Goal: Transaction & Acquisition: Obtain resource

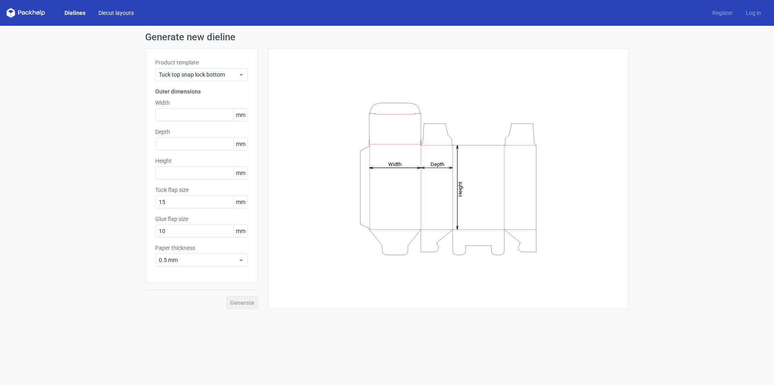
click at [117, 11] on link "Diecut layouts" at bounding box center [116, 13] width 48 height 8
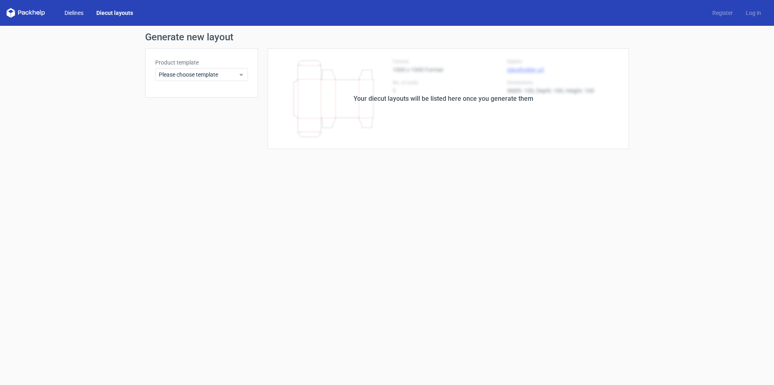
click at [80, 13] on link "Dielines" at bounding box center [74, 13] width 32 height 8
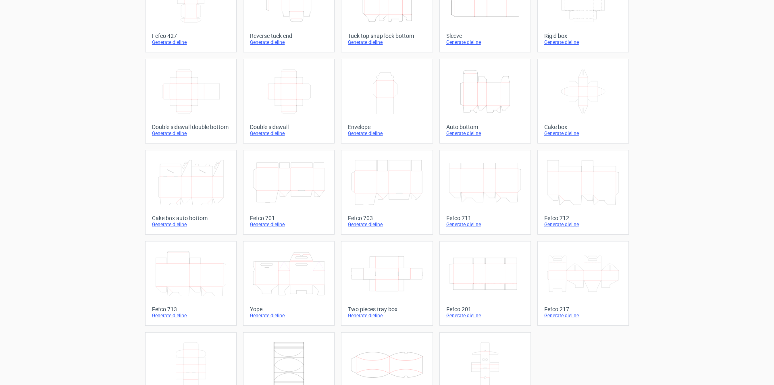
scroll to position [119, 0]
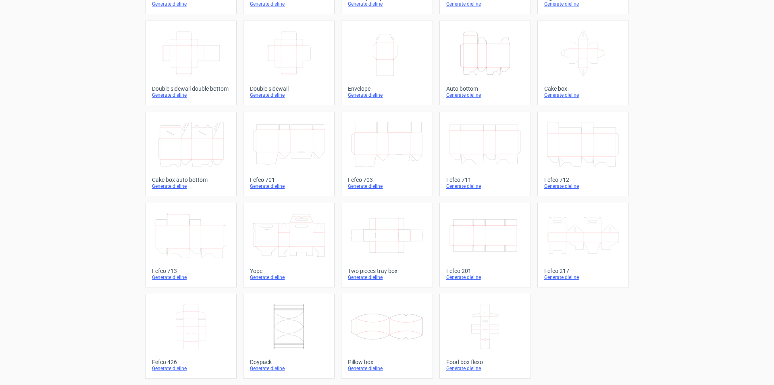
click at [584, 240] on icon at bounding box center [583, 235] width 71 height 45
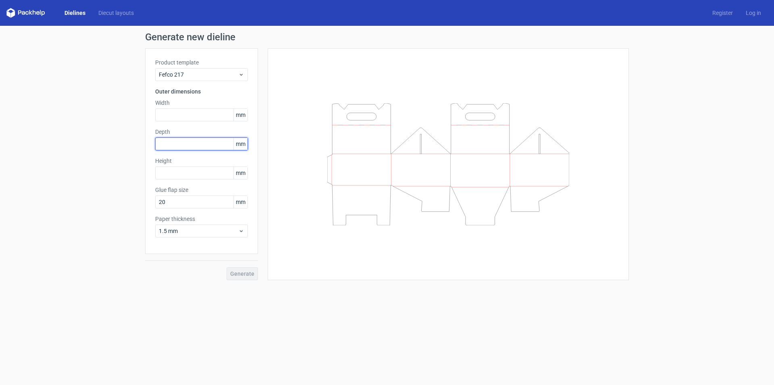
click at [185, 144] on input "text" at bounding box center [201, 143] width 93 height 13
type input "140"
click at [188, 115] on input "text" at bounding box center [201, 114] width 93 height 13
click at [175, 113] on input "7375" at bounding box center [201, 114] width 93 height 13
click at [188, 173] on div "Height mm" at bounding box center [201, 168] width 93 height 23
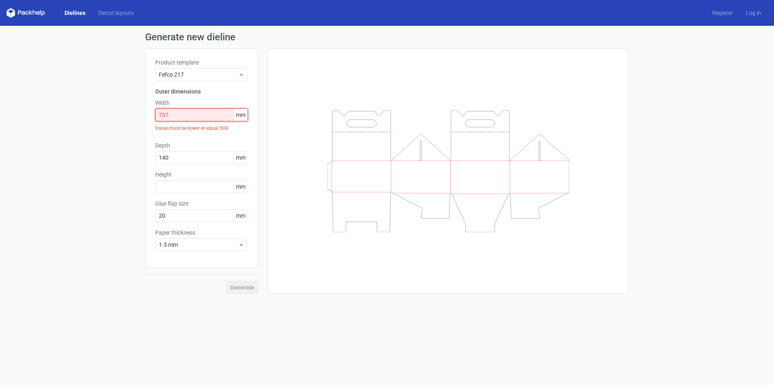
click at [185, 113] on input "737" at bounding box center [201, 114] width 93 height 13
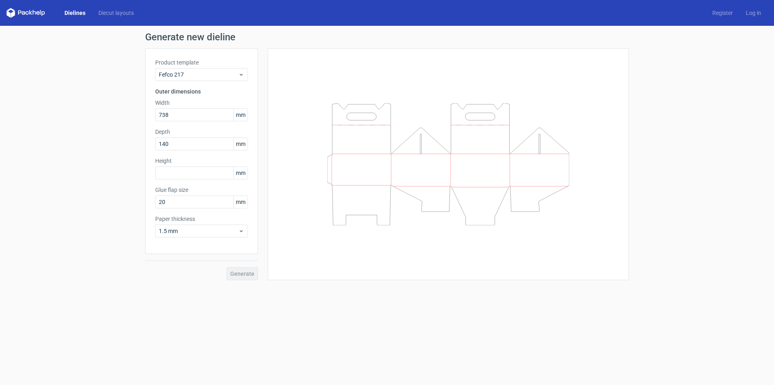
click at [182, 150] on div "Product template Fefco 217 Outer dimensions Width 738 mm Depth 140 mm Height mm…" at bounding box center [201, 151] width 113 height 206
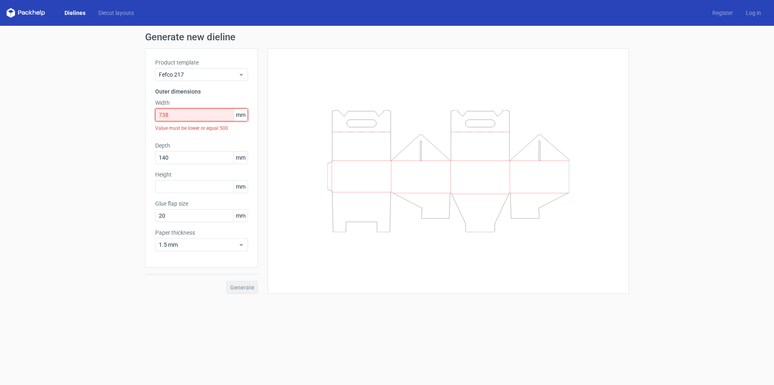
drag, startPoint x: 174, startPoint y: 114, endPoint x: 111, endPoint y: 123, distance: 63.2
click at [113, 122] on div "Generate new dieline Product template Fefco 217 Outer dimensions Width 738 mm V…" at bounding box center [387, 163] width 774 height 275
type input "8"
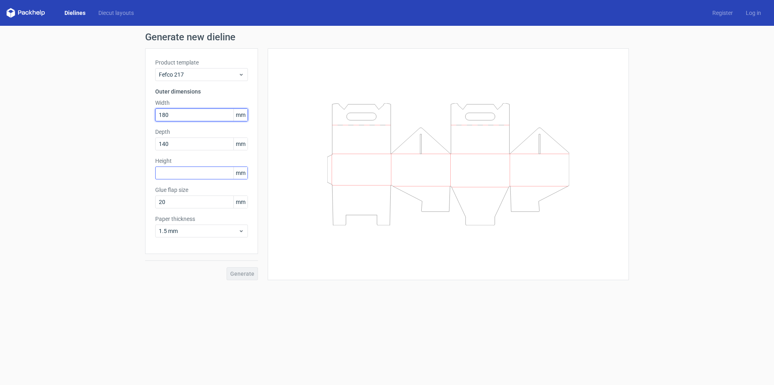
type input "180"
click at [186, 173] on input "text" at bounding box center [201, 173] width 93 height 13
drag, startPoint x: 171, startPoint y: 142, endPoint x: 128, endPoint y: 149, distance: 43.7
click at [128, 149] on div "Generate new dieline Product template Fefco 217 Outer dimensions Width 180 mm D…" at bounding box center [387, 156] width 774 height 261
type input "90"
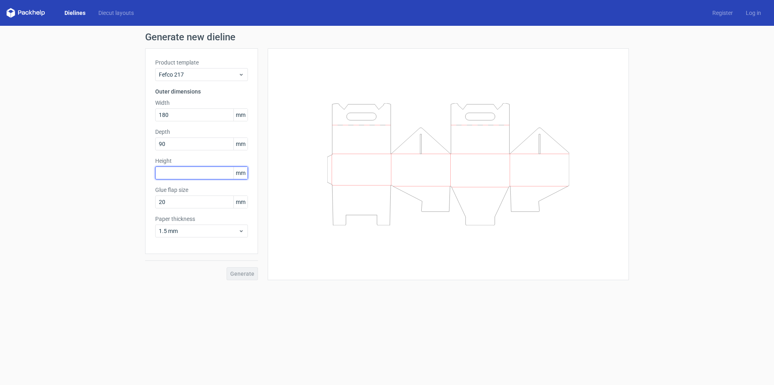
click at [192, 173] on input "text" at bounding box center [201, 173] width 93 height 13
type input "140"
drag, startPoint x: 171, startPoint y: 203, endPoint x: 141, endPoint y: 210, distance: 31.5
click at [141, 210] on div "Generate new dieline Product template Fefco 217 Outer dimensions Width 180 mm D…" at bounding box center [387, 156] width 774 height 261
type input "18"
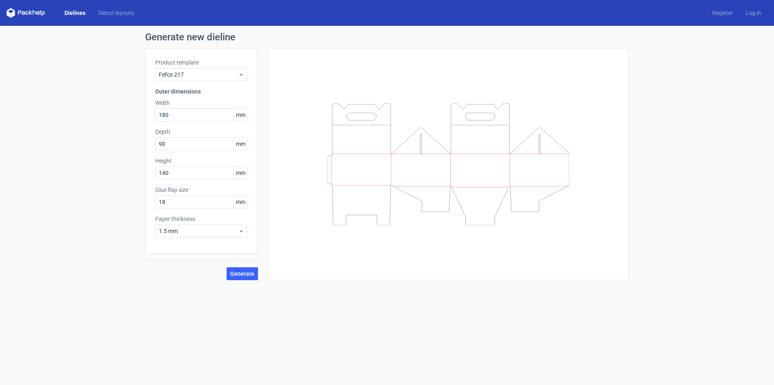
drag, startPoint x: 236, startPoint y: 273, endPoint x: 267, endPoint y: 279, distance: 31.2
click at [237, 274] on span "Generate" at bounding box center [242, 274] width 24 height 6
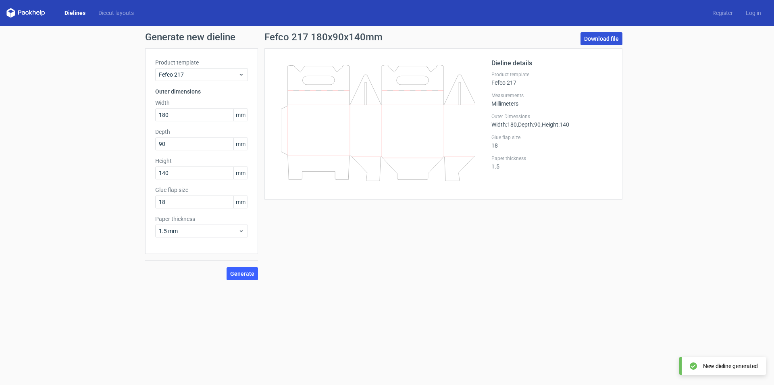
click at [612, 35] on link "Download file" at bounding box center [602, 38] width 42 height 13
drag, startPoint x: 172, startPoint y: 144, endPoint x: 108, endPoint y: 146, distance: 64.1
click at [108, 146] on div "Generate new dieline Product template Fefco 217 Outer dimensions Width 180 mm D…" at bounding box center [387, 156] width 774 height 261
type input "180"
click at [246, 272] on span "Generate" at bounding box center [242, 274] width 24 height 6
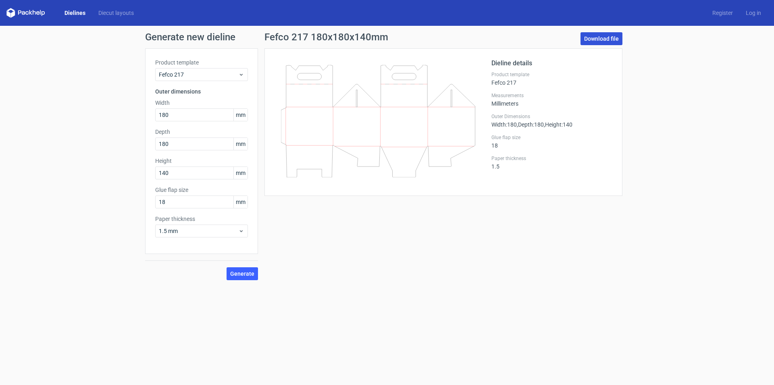
click at [602, 40] on link "Download file" at bounding box center [602, 38] width 42 height 13
drag, startPoint x: 175, startPoint y: 115, endPoint x: 162, endPoint y: 120, distance: 12.9
click at [162, 120] on input "180" at bounding box center [201, 114] width 93 height 13
type input "160"
drag, startPoint x: 167, startPoint y: 145, endPoint x: 161, endPoint y: 147, distance: 6.0
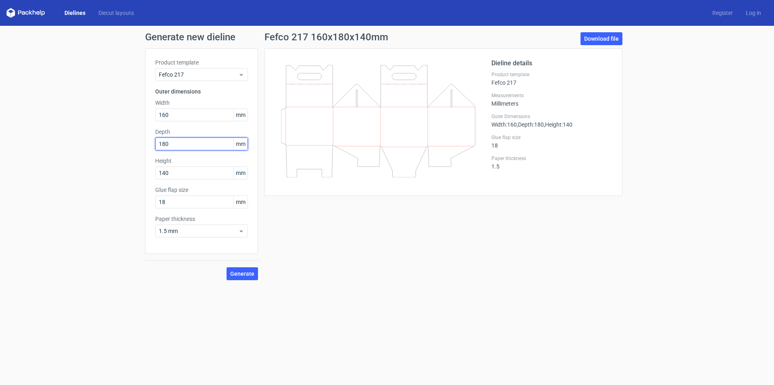
click at [161, 147] on input "180" at bounding box center [201, 143] width 93 height 13
click at [178, 146] on input "130" at bounding box center [201, 143] width 93 height 13
drag, startPoint x: 171, startPoint y: 143, endPoint x: 142, endPoint y: 143, distance: 29.4
click at [142, 143] on div "Generate new dieline Product template Fefco 217 Outer dimensions Width 160 mm D…" at bounding box center [387, 156] width 774 height 261
type input "160"
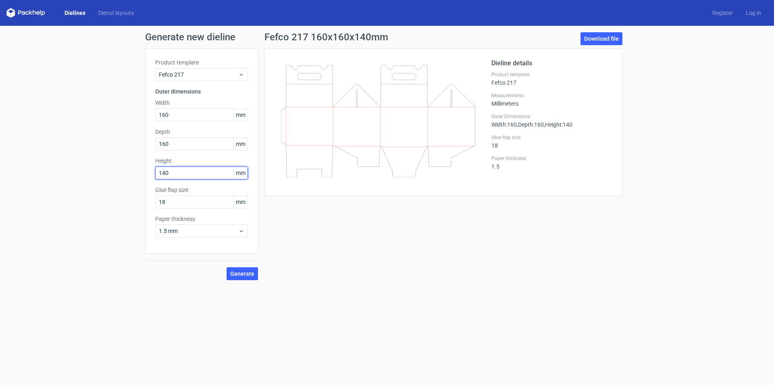
drag, startPoint x: 170, startPoint y: 174, endPoint x: 165, endPoint y: 176, distance: 5.1
click at [170, 175] on input "140" at bounding box center [201, 173] width 93 height 13
drag, startPoint x: 165, startPoint y: 174, endPoint x: 168, endPoint y: 177, distance: 4.3
click at [168, 174] on input "140" at bounding box center [201, 173] width 93 height 13
type input "11"
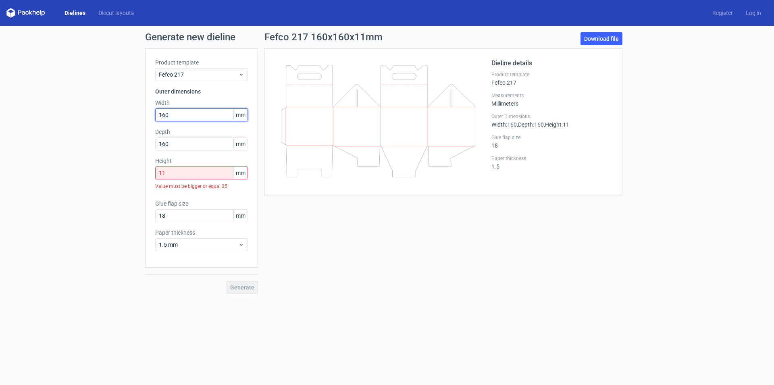
drag, startPoint x: 175, startPoint y: 111, endPoint x: 135, endPoint y: 116, distance: 40.6
click at [135, 116] on div "Generate new dieline Product template Fefco 217 Outer dimensions Width 160 mm D…" at bounding box center [387, 163] width 774 height 275
click at [177, 118] on input "160" at bounding box center [201, 114] width 93 height 13
click at [169, 115] on input "160" at bounding box center [201, 114] width 93 height 13
drag, startPoint x: 169, startPoint y: 115, endPoint x: 161, endPoint y: 118, distance: 8.7
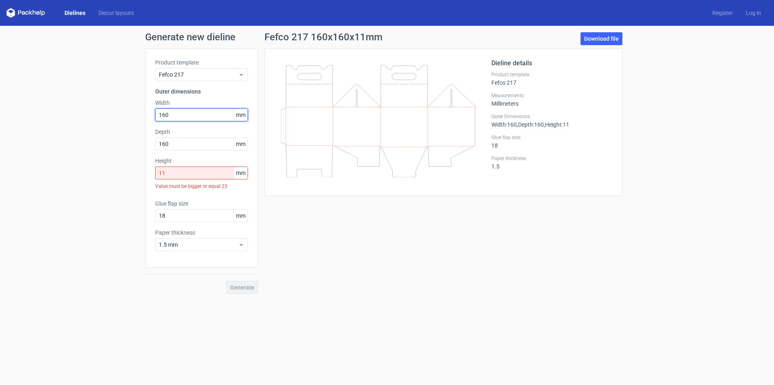
click at [161, 118] on input "160" at bounding box center [201, 114] width 93 height 13
type input "155"
drag, startPoint x: 167, startPoint y: 144, endPoint x: 162, endPoint y: 147, distance: 6.5
click at [162, 147] on input "160" at bounding box center [201, 143] width 93 height 13
type input "155"
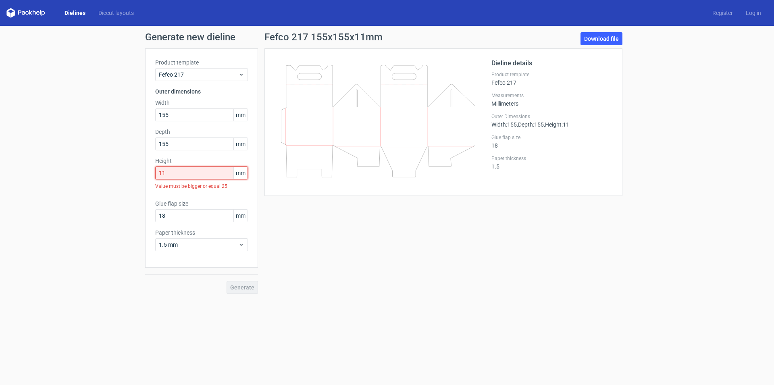
drag, startPoint x: 178, startPoint y: 174, endPoint x: 110, endPoint y: 174, distance: 67.7
click at [110, 174] on div "Generate new dieline Product template Fefco 217 Outer dimensions Width 155 mm D…" at bounding box center [387, 163] width 774 height 275
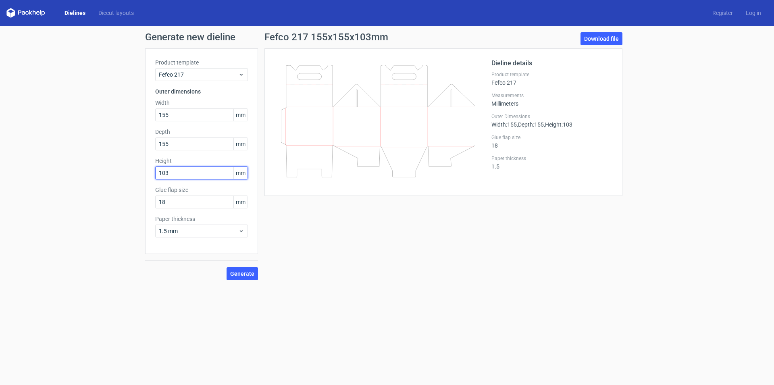
type input "103"
click at [245, 275] on span "Generate" at bounding box center [242, 274] width 24 height 6
click at [613, 37] on link "Download file" at bounding box center [602, 38] width 42 height 13
